Goal: Information Seeking & Learning: Learn about a topic

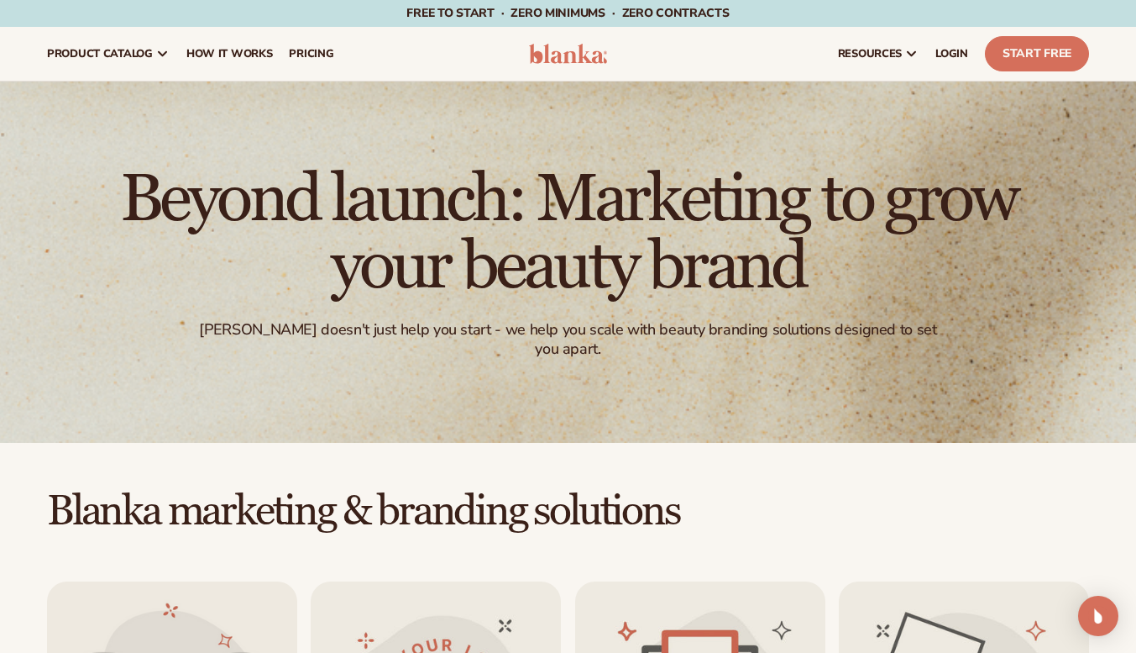
click at [249, 48] on span "How It Works" at bounding box center [229, 53] width 86 height 13
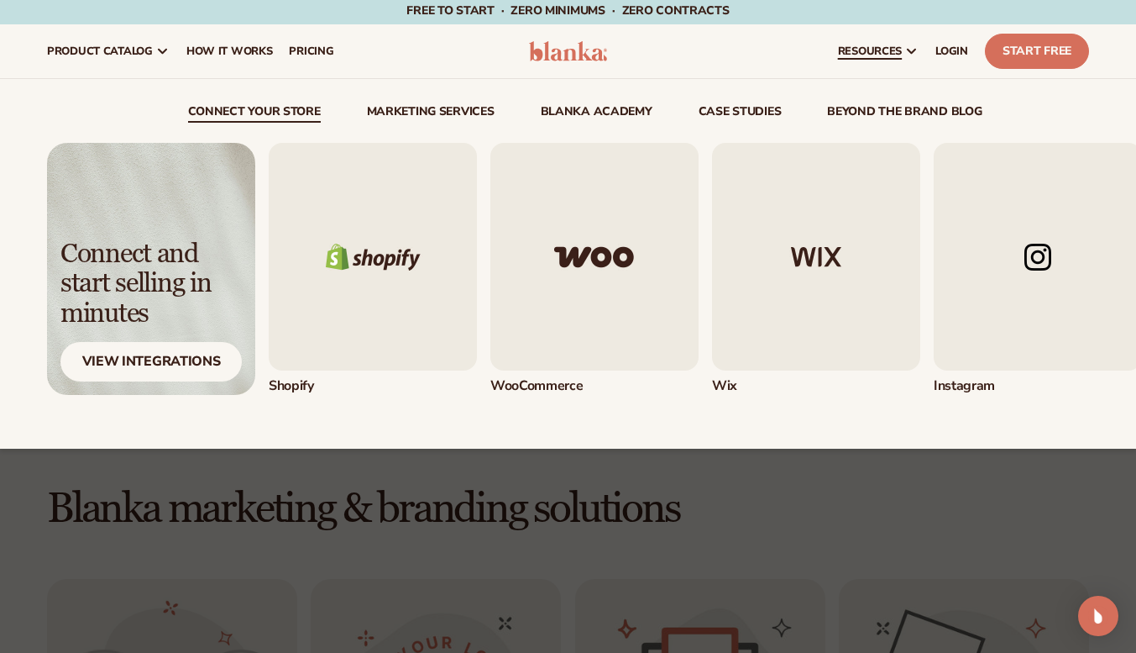
click at [859, 52] on span "resources" at bounding box center [870, 51] width 64 height 13
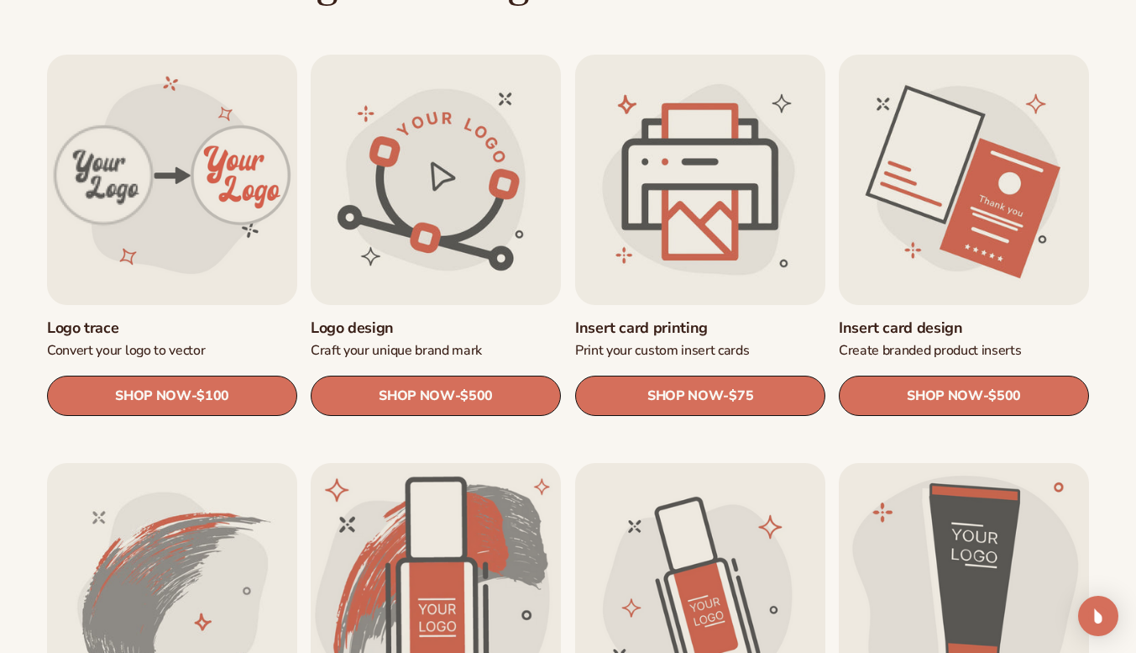
scroll to position [0, 0]
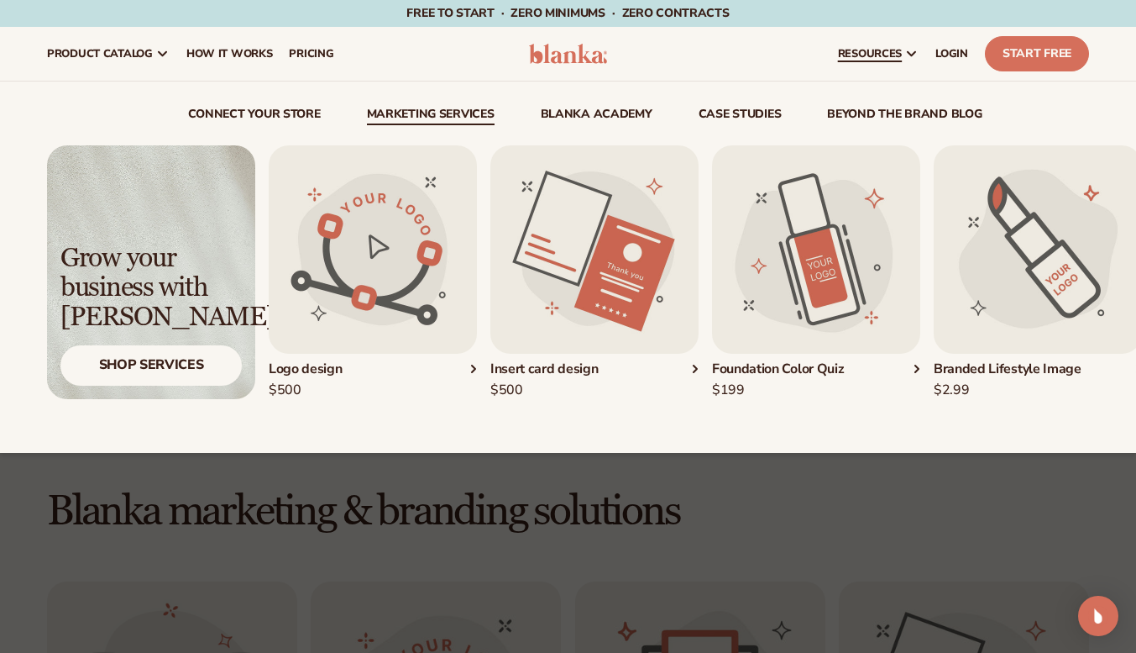
click at [482, 108] on link "Marketing services" at bounding box center [431, 116] width 128 height 17
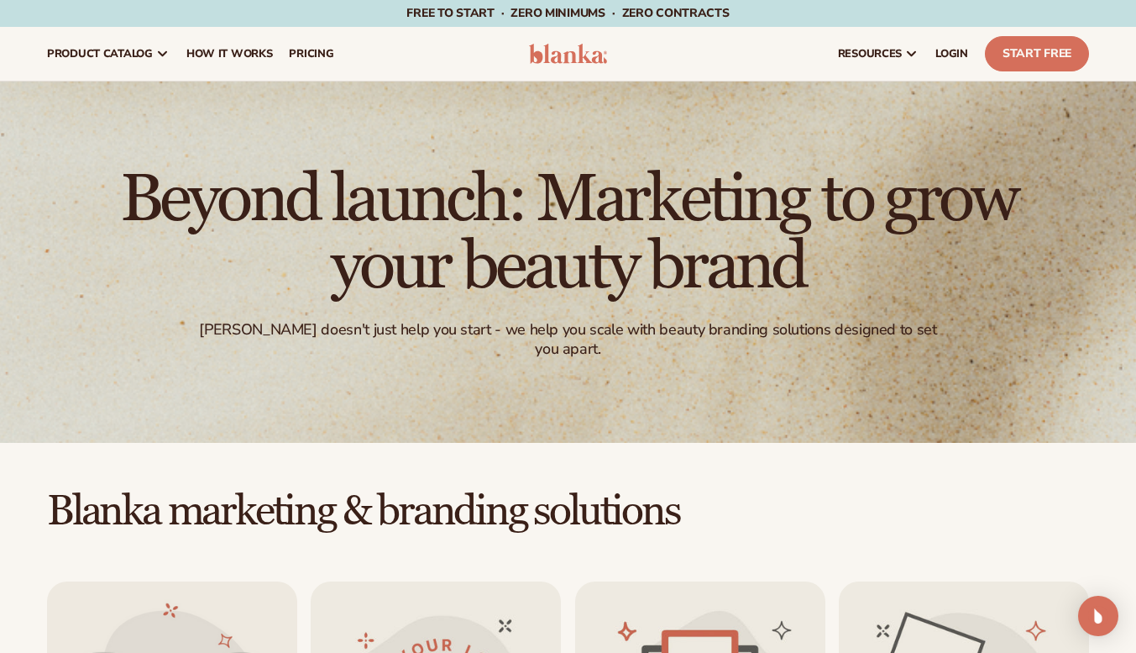
click at [265, 54] on span "How It Works" at bounding box center [229, 53] width 86 height 13
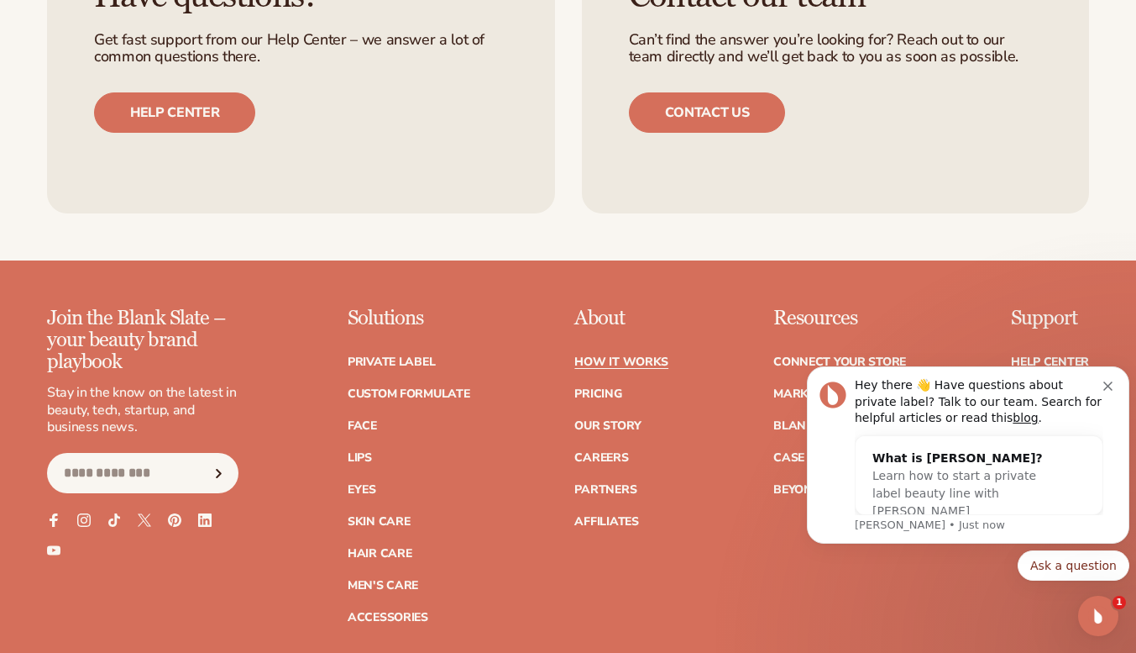
click at [747, 459] on div "Join the Blank Slate – your beauty brand playbook Stay in the know on the lates…" at bounding box center [568, 465] width 1042 height 316
click at [1107, 385] on icon "Dismiss notification" at bounding box center [1107, 385] width 9 height 9
